Goal: Transaction & Acquisition: Book appointment/travel/reservation

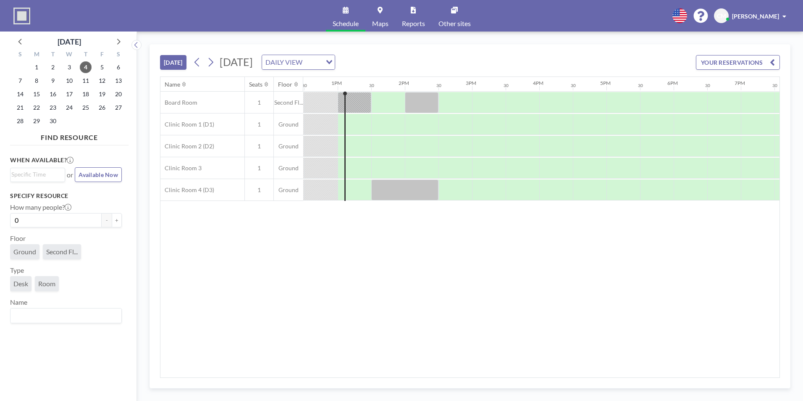
scroll to position [0, 840]
click at [21, 80] on span "7" at bounding box center [20, 81] width 12 height 12
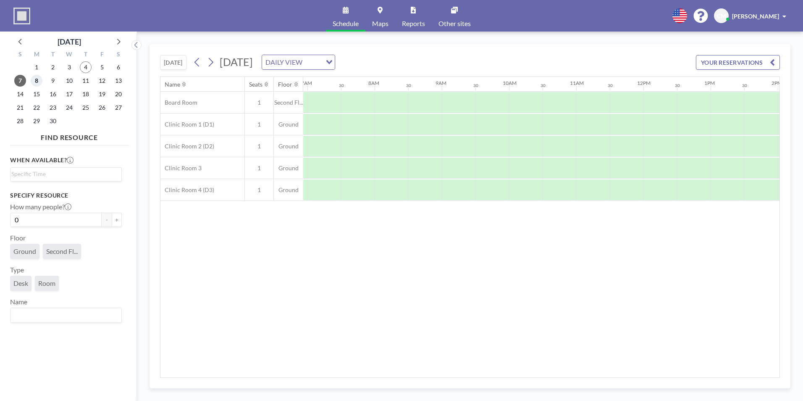
scroll to position [0, 504]
click at [35, 81] on span "8" at bounding box center [37, 81] width 12 height 12
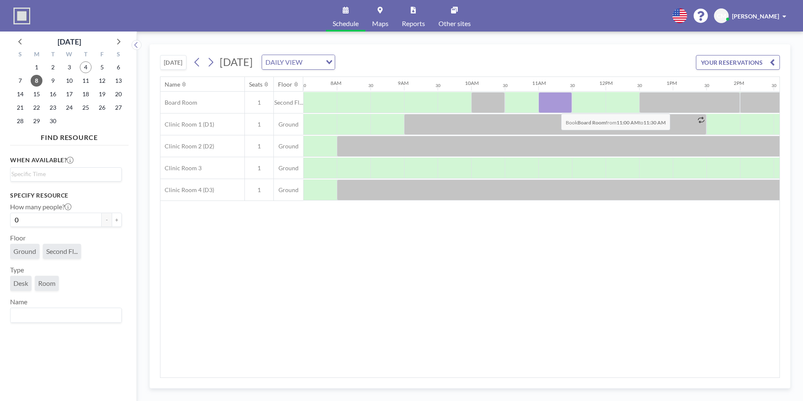
click at [555, 107] on div at bounding box center [556, 102] width 34 height 21
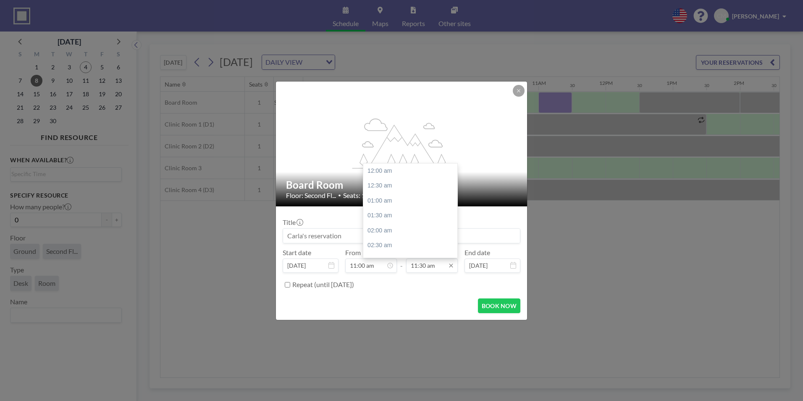
scroll to position [344, 0]
click at [425, 265] on input "11:30 am" at bounding box center [432, 265] width 52 height 14
type input "11:45 am"
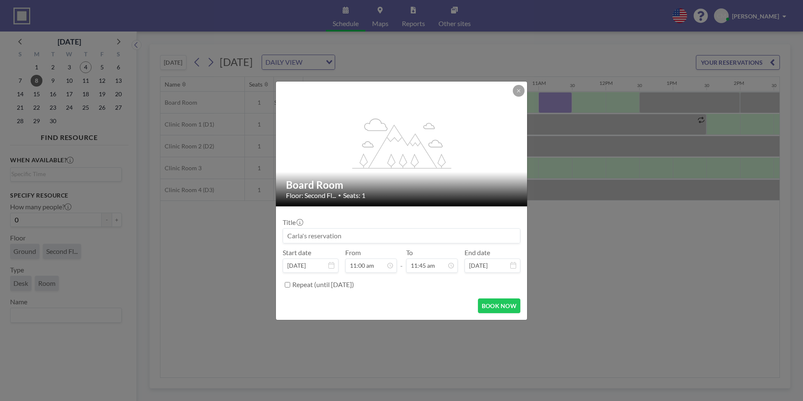
scroll to position [0, 0]
drag, startPoint x: 354, startPoint y: 237, endPoint x: 341, endPoint y: 242, distance: 14.5
click at [317, 241] on input at bounding box center [401, 236] width 237 height 14
click at [507, 306] on button "BOOK NOW" at bounding box center [499, 305] width 42 height 15
type input "[PERSON_NAME] & [PERSON_NAME]"
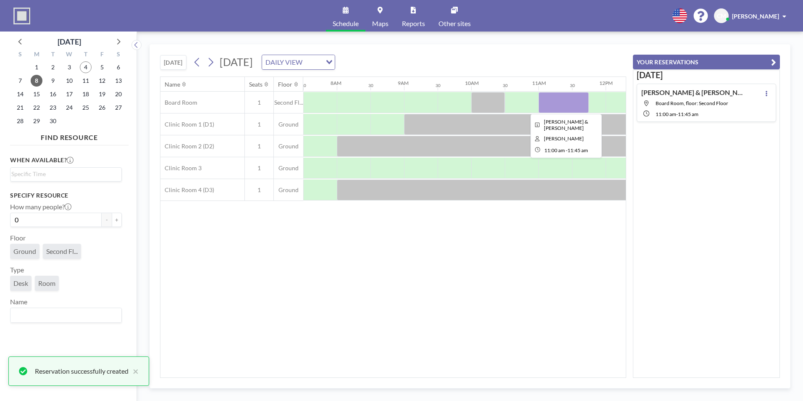
click at [607, 93] on div at bounding box center [606, 103] width 1614 height 22
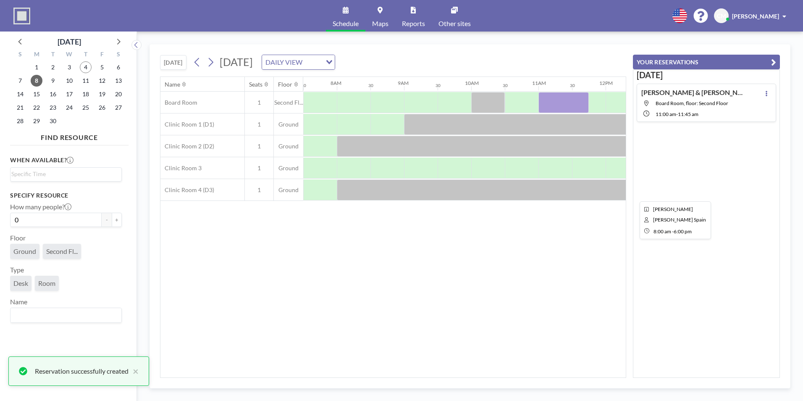
click at [590, 211] on div "Name Seats Floor 12AM 30 1AM 30 2AM 30 3AM 30 4AM 30 5AM 30 6AM 30 7AM 30 8AM 3…" at bounding box center [394, 227] width 466 height 300
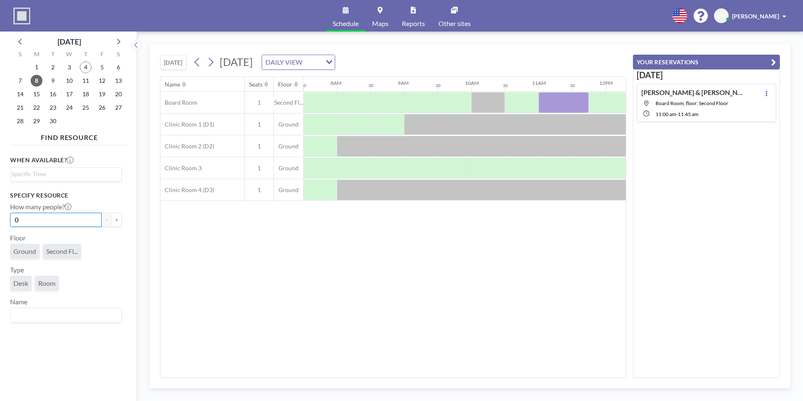
click at [49, 220] on input "0" at bounding box center [56, 220] width 92 height 14
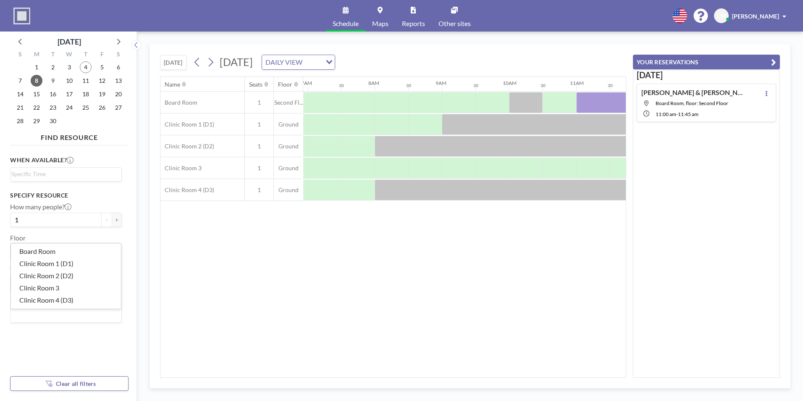
scroll to position [0, 504]
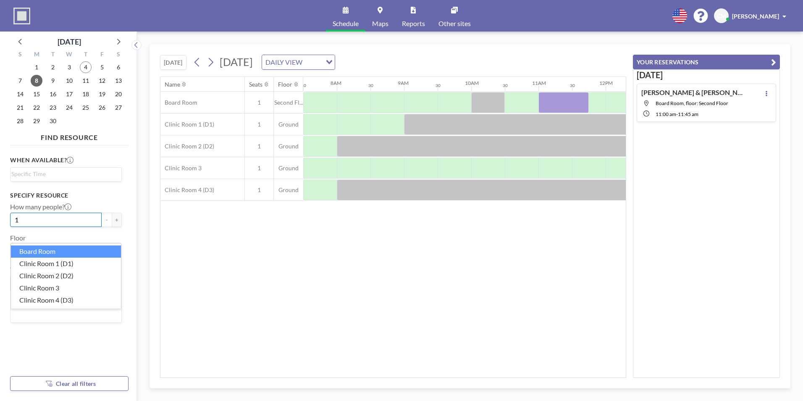
click at [36, 219] on input "1" at bounding box center [56, 220] width 92 height 14
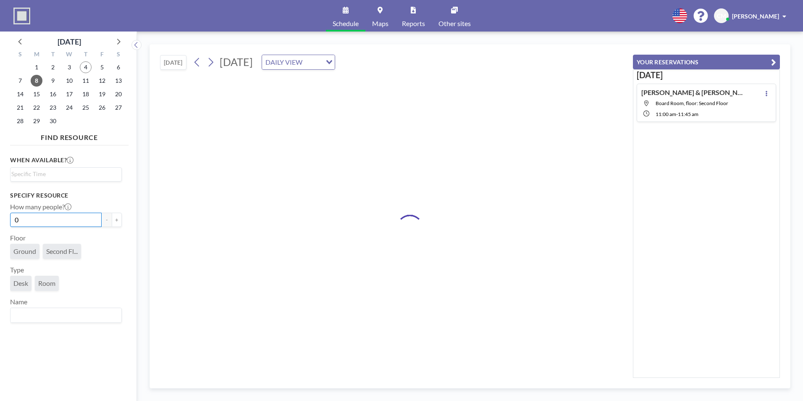
type input "1"
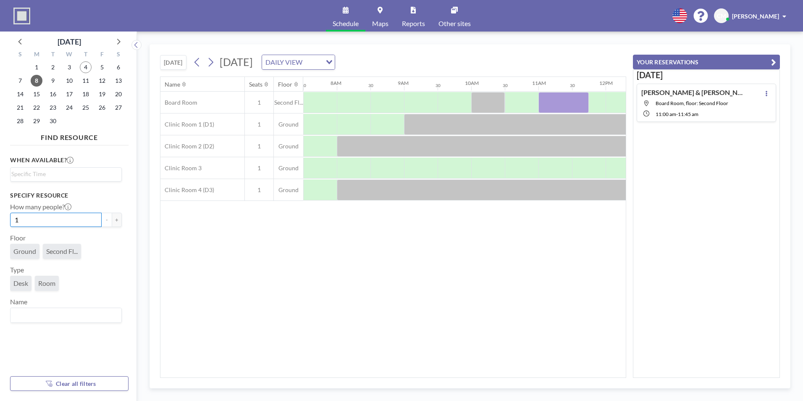
drag, startPoint x: 42, startPoint y: 217, endPoint x: 79, endPoint y: 218, distance: 37.0
click at [43, 217] on input "1" at bounding box center [56, 220] width 92 height 14
click at [109, 261] on div "Ground Second Fl..." at bounding box center [66, 253] width 112 height 18
click at [44, 175] on input "Search for option" at bounding box center [63, 174] width 105 height 10
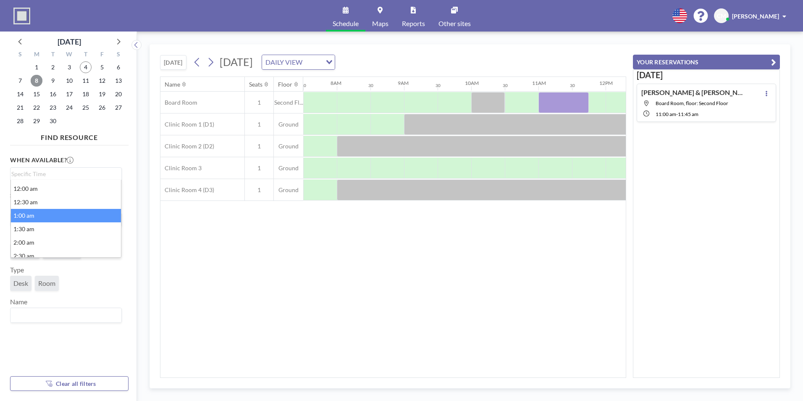
click at [36, 80] on span "8" at bounding box center [37, 81] width 12 height 12
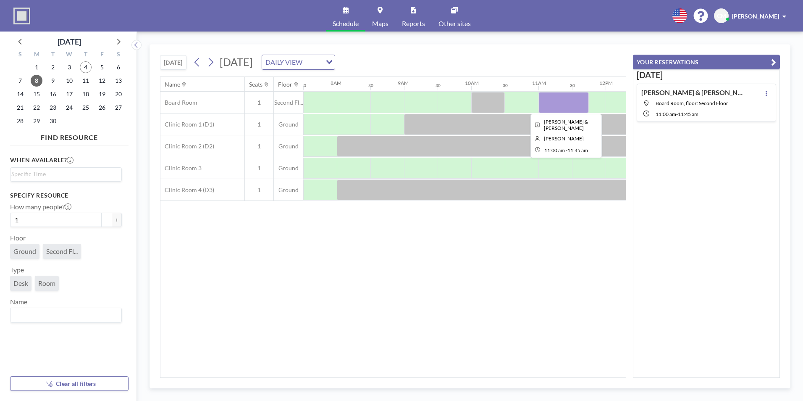
click at [574, 104] on div at bounding box center [564, 102] width 50 height 21
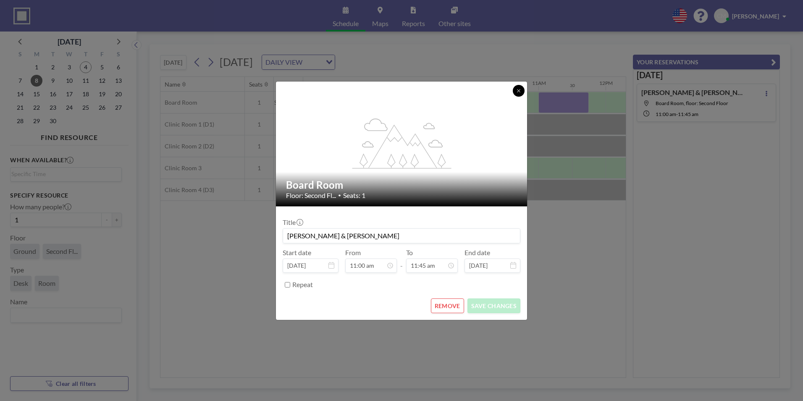
click at [520, 92] on icon at bounding box center [518, 90] width 3 height 3
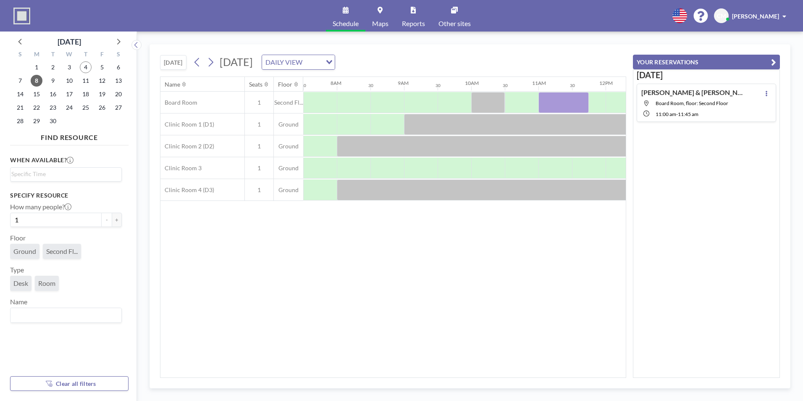
click at [377, 18] on link "Maps" at bounding box center [381, 16] width 30 height 32
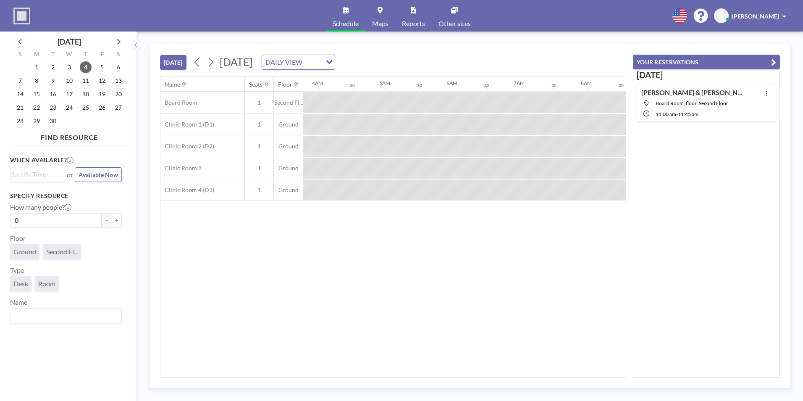
click at [414, 16] on link "Reports" at bounding box center [413, 16] width 37 height 32
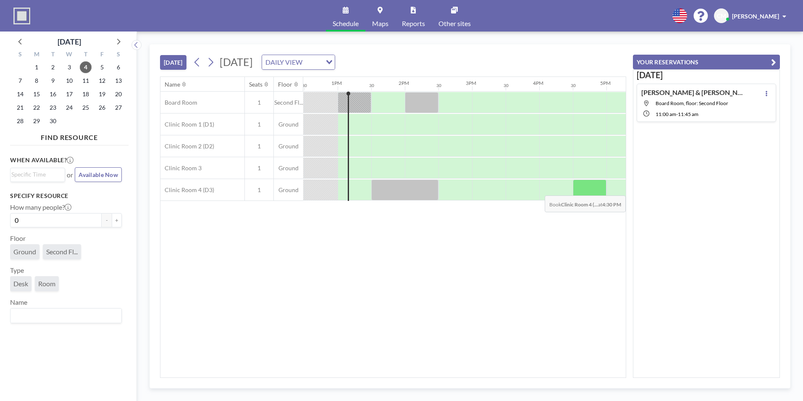
scroll to position [0, 840]
